Goal: Find specific page/section: Find specific page/section

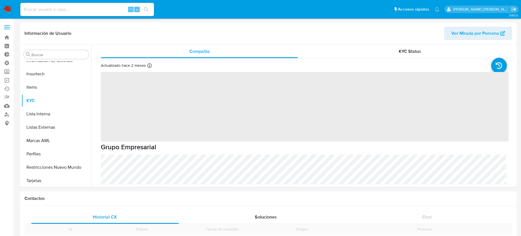
scroll to position [235, 0]
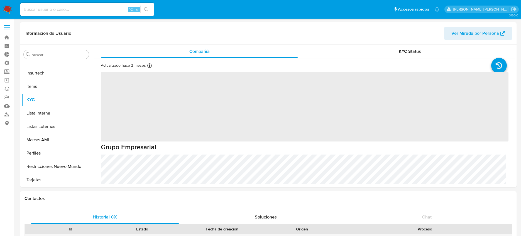
click at [10, 8] on img at bounding box center [7, 9] width 9 height 9
select select "10"
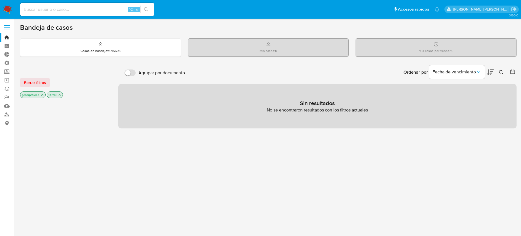
click at [43, 93] on icon "close-filter" at bounding box center [42, 94] width 3 height 3
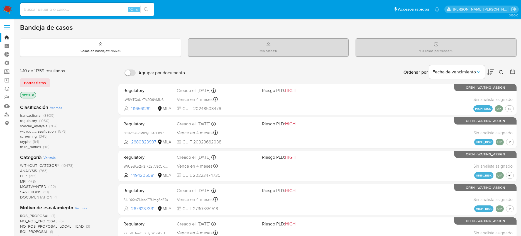
scroll to position [7, 0]
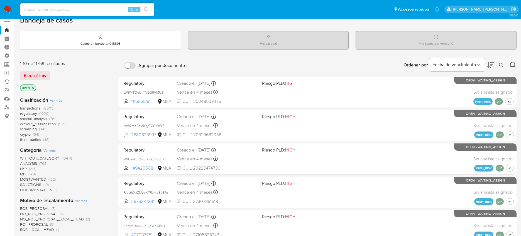
click at [33, 128] on span "screening" at bounding box center [28, 129] width 17 height 6
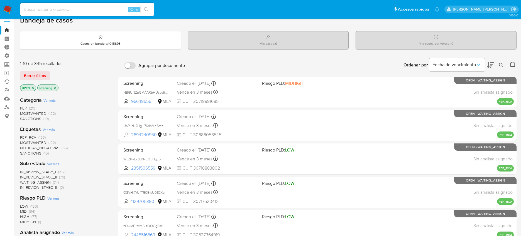
click at [52, 129] on span "Ver más" at bounding box center [49, 129] width 12 height 5
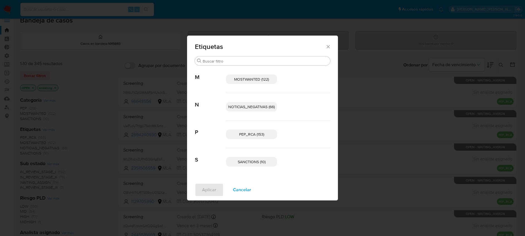
drag, startPoint x: 239, startPoint y: 188, endPoint x: 235, endPoint y: 187, distance: 4.1
click at [239, 187] on span "Cancelar" at bounding box center [242, 190] width 18 height 12
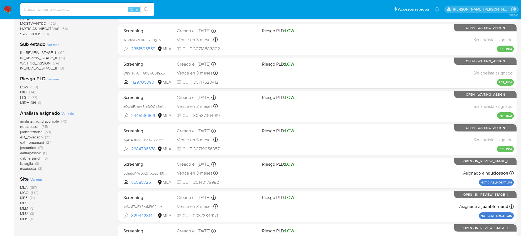
scroll to position [126, 0]
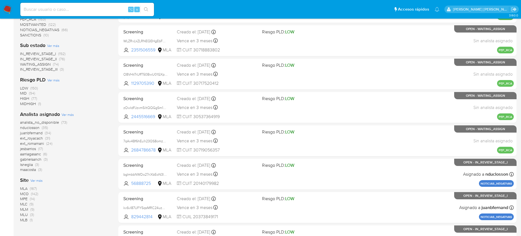
click at [24, 211] on span "MLM" at bounding box center [24, 210] width 8 height 6
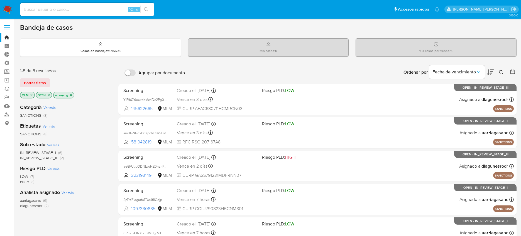
click at [48, 97] on p "OPEN" at bounding box center [44, 95] width 16 height 6
click at [48, 96] on icon "close-filter" at bounding box center [48, 95] width 3 height 3
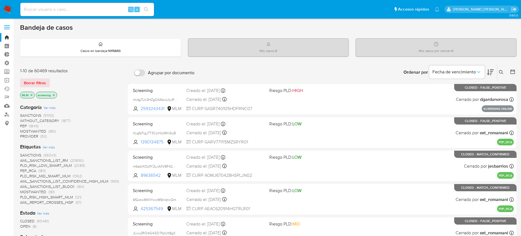
click at [47, 108] on span "Ver más" at bounding box center [49, 107] width 12 height 5
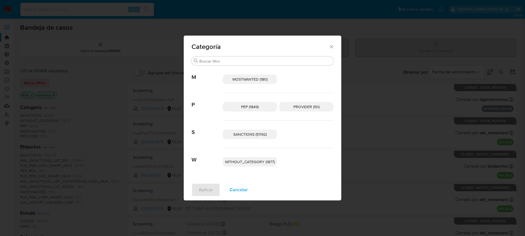
click at [116, 106] on div "Categoría Buscar M MOSTWANTED (180) P PEP (1849) PROVIDER (50) S SANCTIONS (511…" at bounding box center [262, 118] width 525 height 236
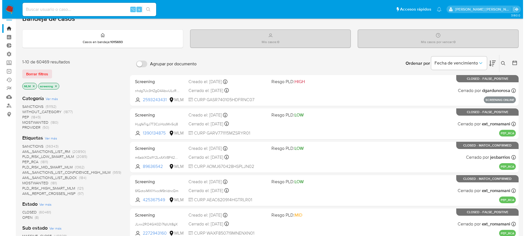
scroll to position [9, 0]
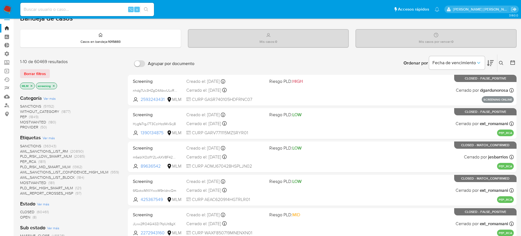
click at [50, 139] on span "Ver más" at bounding box center [49, 138] width 12 height 5
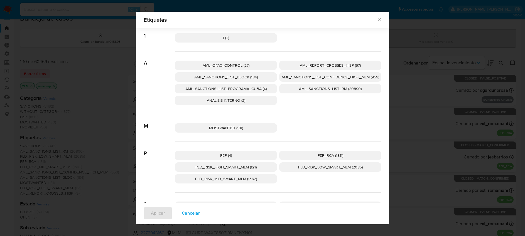
scroll to position [4, 0]
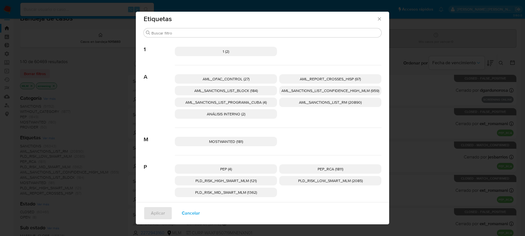
drag, startPoint x: 315, startPoint y: 92, endPoint x: 312, endPoint y: 94, distance: 3.2
click at [315, 92] on span "AML_SANCTIONS_LIST_CONFIDENCE_HIGH_MLM (959)" at bounding box center [331, 91] width 98 height 6
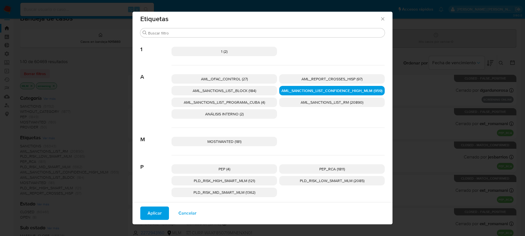
click at [160, 212] on button "Aplicar" at bounding box center [154, 213] width 29 height 13
